Goal: Contribute content: Contribute content

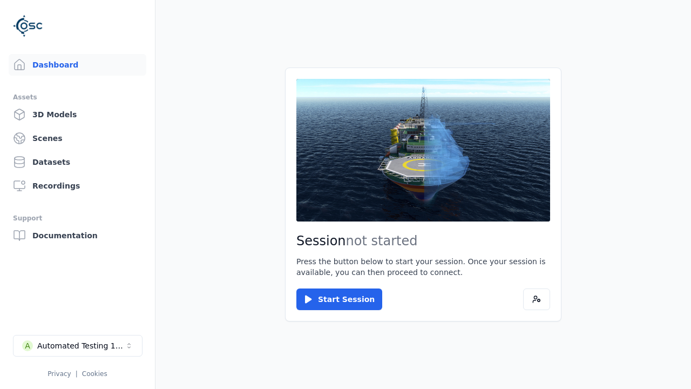
click at [77, 115] on link "3D Models" at bounding box center [78, 115] width 138 height 22
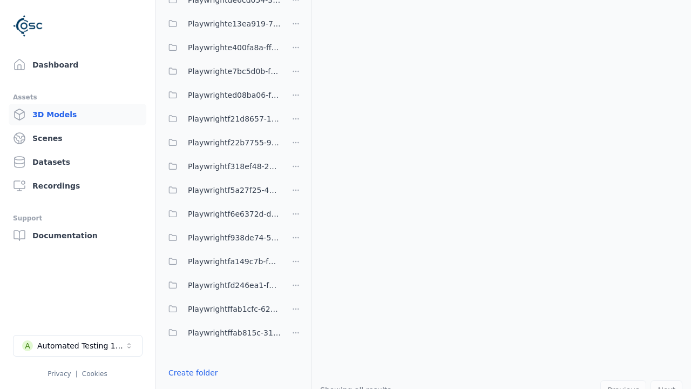
click at [193, 373] on link "Create folder" at bounding box center [194, 372] width 50 height 11
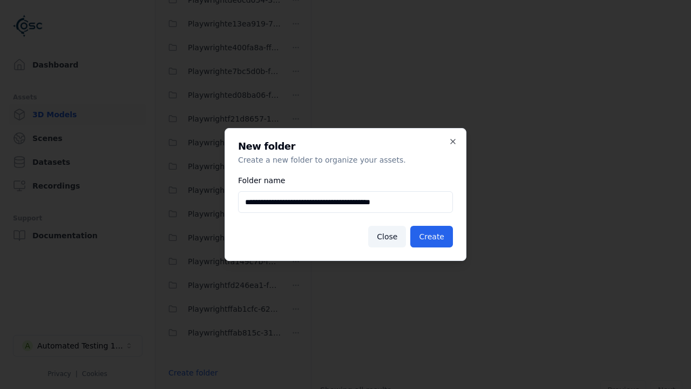
type input "**********"
click at [432, 237] on button "Create" at bounding box center [431, 237] width 43 height 22
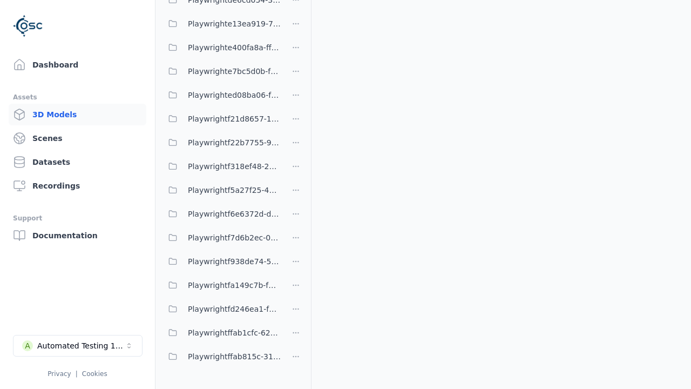
click at [221, 238] on span "Playwrightf7d6b2ec-0c2d-4b61-b130-c2424894d07e" at bounding box center [234, 237] width 93 height 13
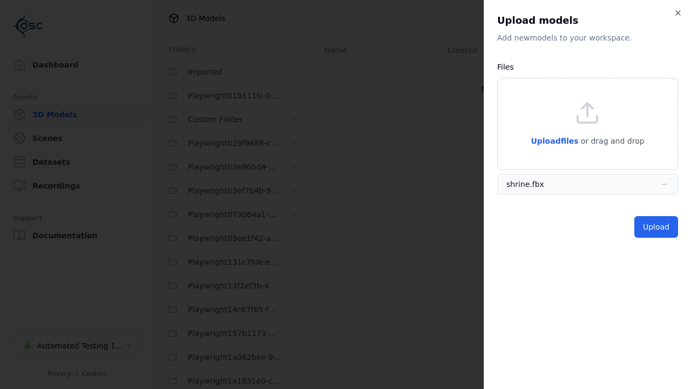
click at [656, 227] on button "Upload" at bounding box center [657, 227] width 44 height 22
